Goal: Task Accomplishment & Management: Use online tool/utility

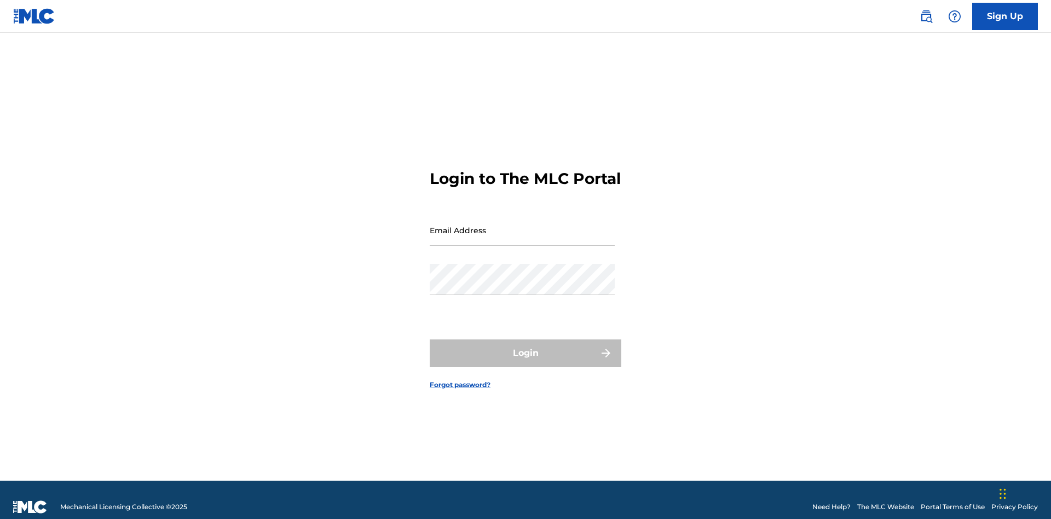
scroll to position [14, 0]
click at [522, 225] on input "Email Address" at bounding box center [522, 230] width 185 height 31
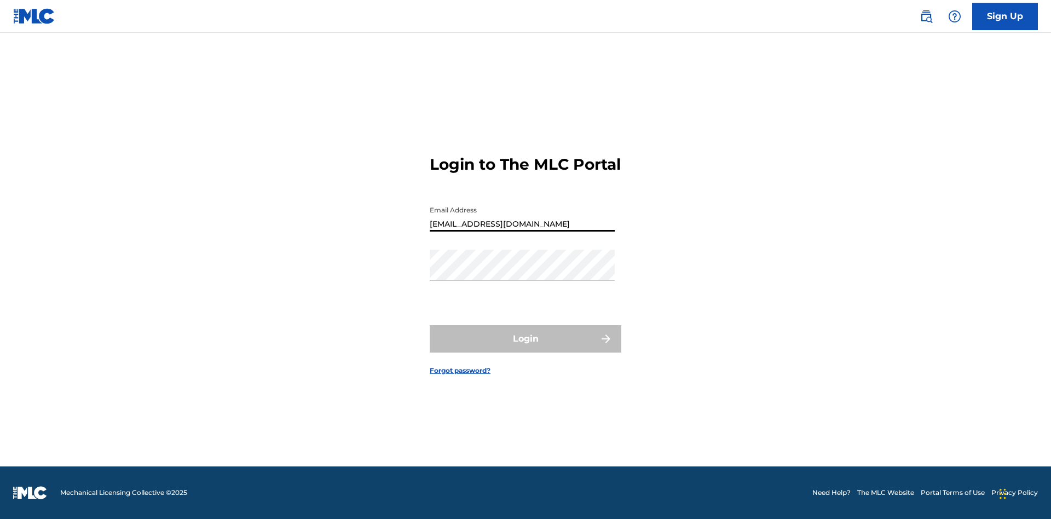
type input "Duke.McTesterson@gmail.com"
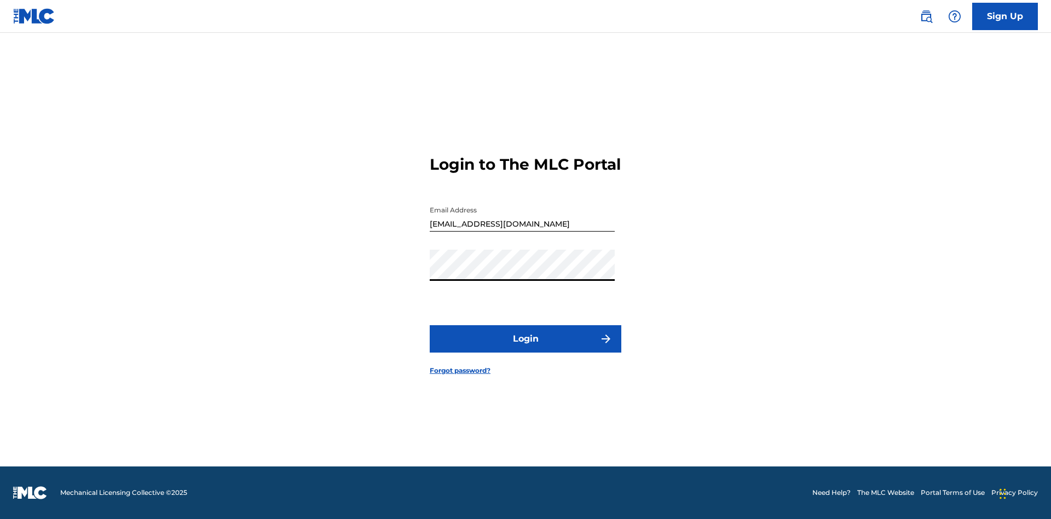
click at [526, 348] on button "Login" at bounding box center [526, 338] width 192 height 27
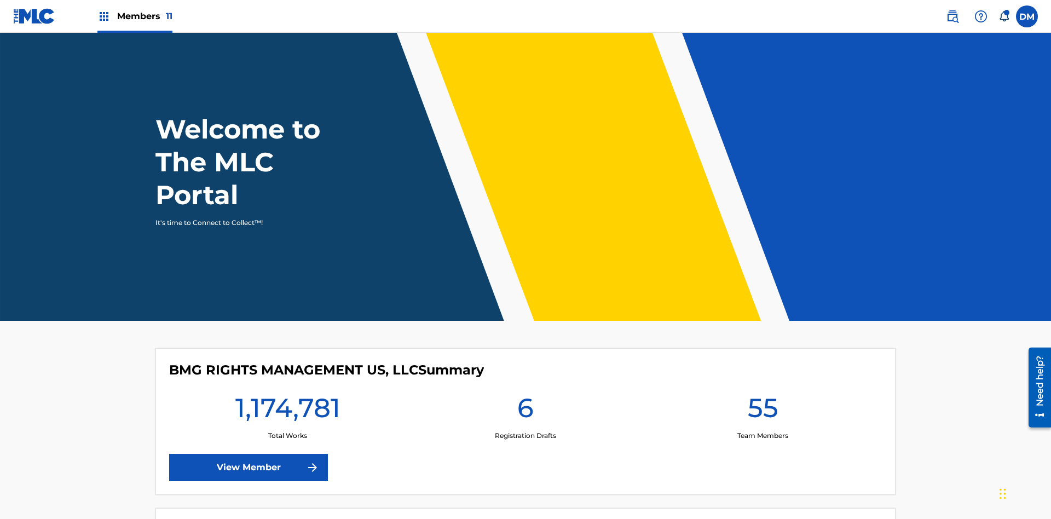
scroll to position [47, 0]
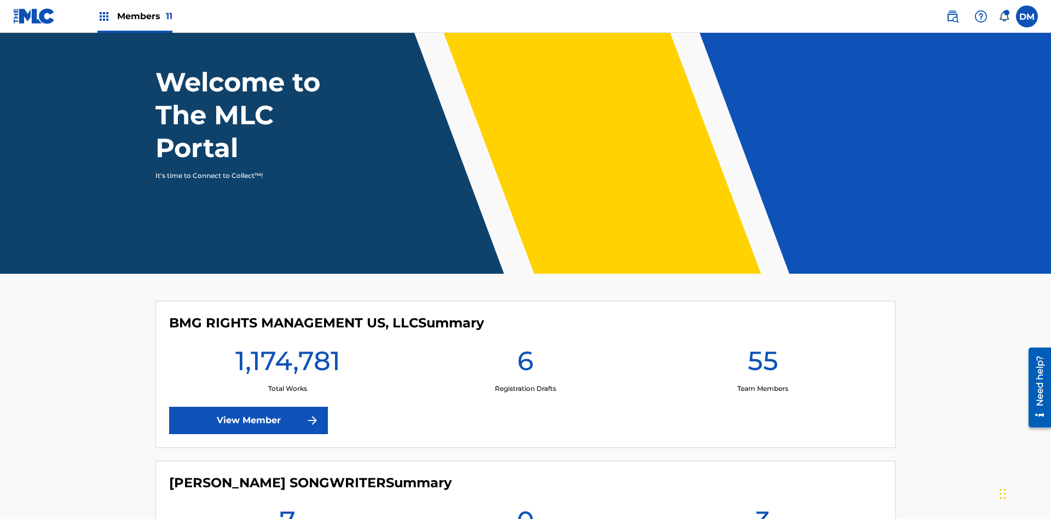
click at [135, 16] on span "Members 11" at bounding box center [144, 16] width 55 height 13
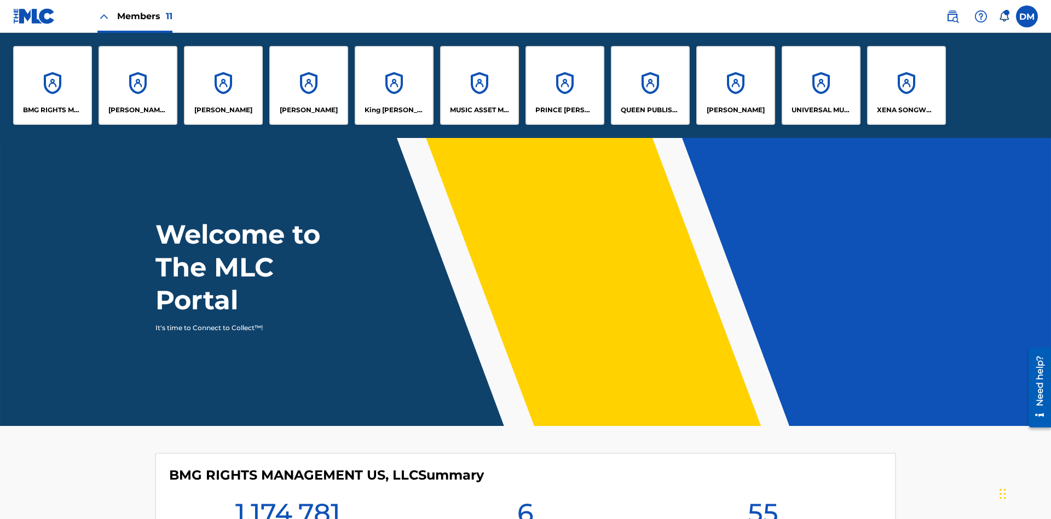
click at [821, 110] on p "UNIVERSAL MUSIC PUB GROUP" at bounding box center [822, 110] width 60 height 10
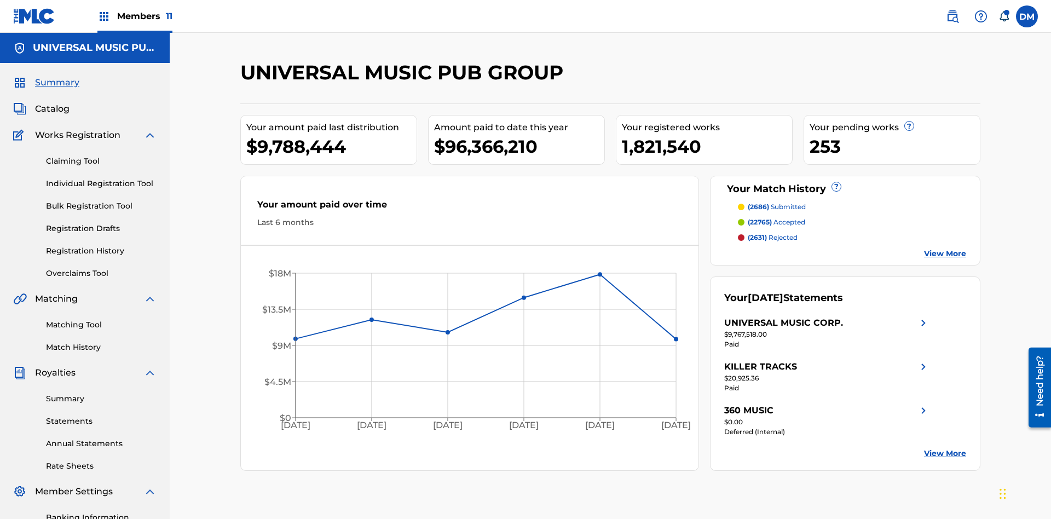
click at [101, 178] on link "Individual Registration Tool" at bounding box center [101, 183] width 111 height 11
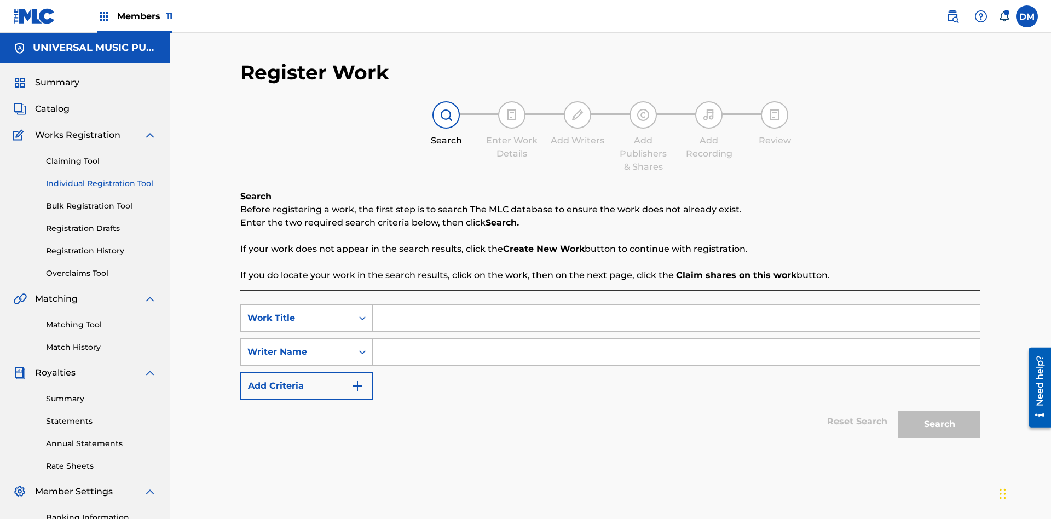
click at [676, 305] on input "Search Form" at bounding box center [676, 318] width 607 height 26
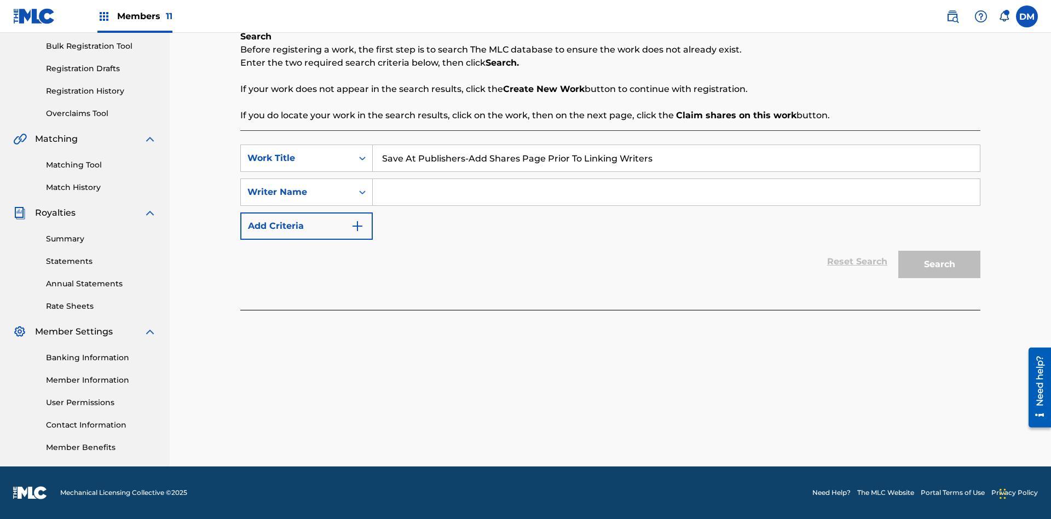
type input "Save At Publishers-Add Shares Page Prior To Linking Writers"
click at [676, 192] on input "Search Form" at bounding box center [676, 192] width 607 height 26
type input "QWERTYUIOP"
click at [940, 264] on button "Search" at bounding box center [940, 264] width 82 height 27
